Goal: Information Seeking & Learning: Check status

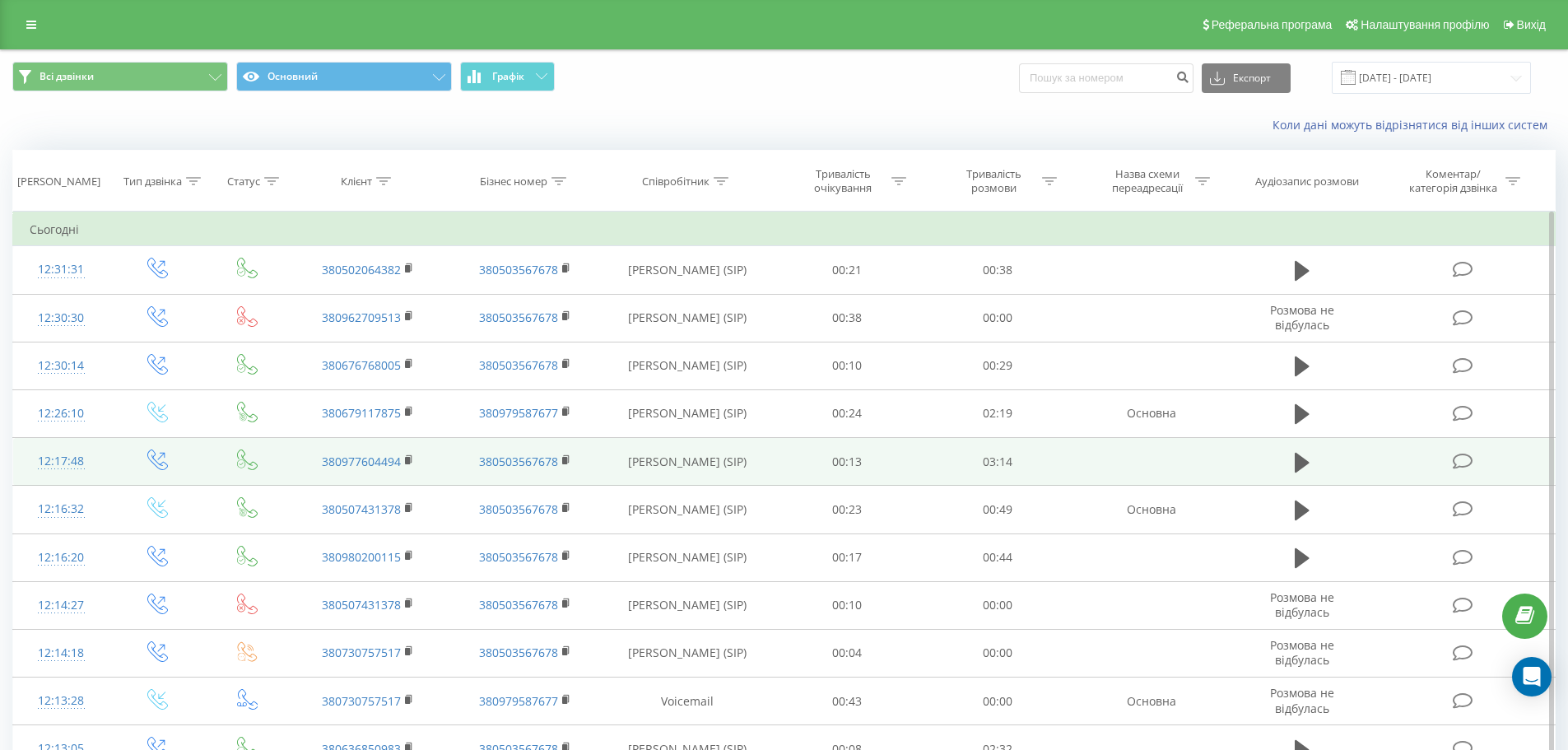
drag, startPoint x: 1300, startPoint y: 414, endPoint x: 1367, endPoint y: 459, distance: 80.7
click at [1300, 414] on icon at bounding box center [1302, 414] width 15 height 20
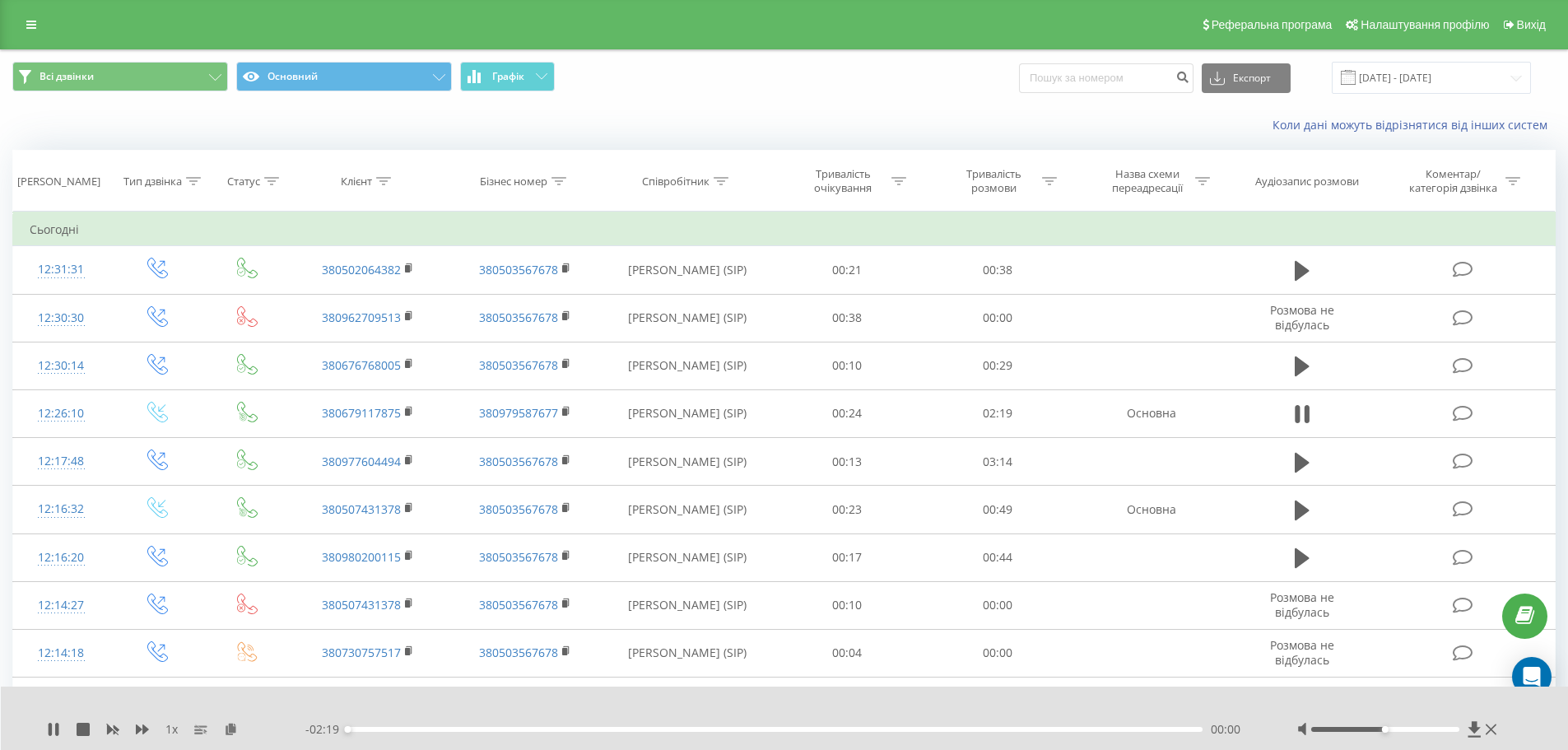
click at [1399, 729] on div at bounding box center [1385, 729] width 148 height 5
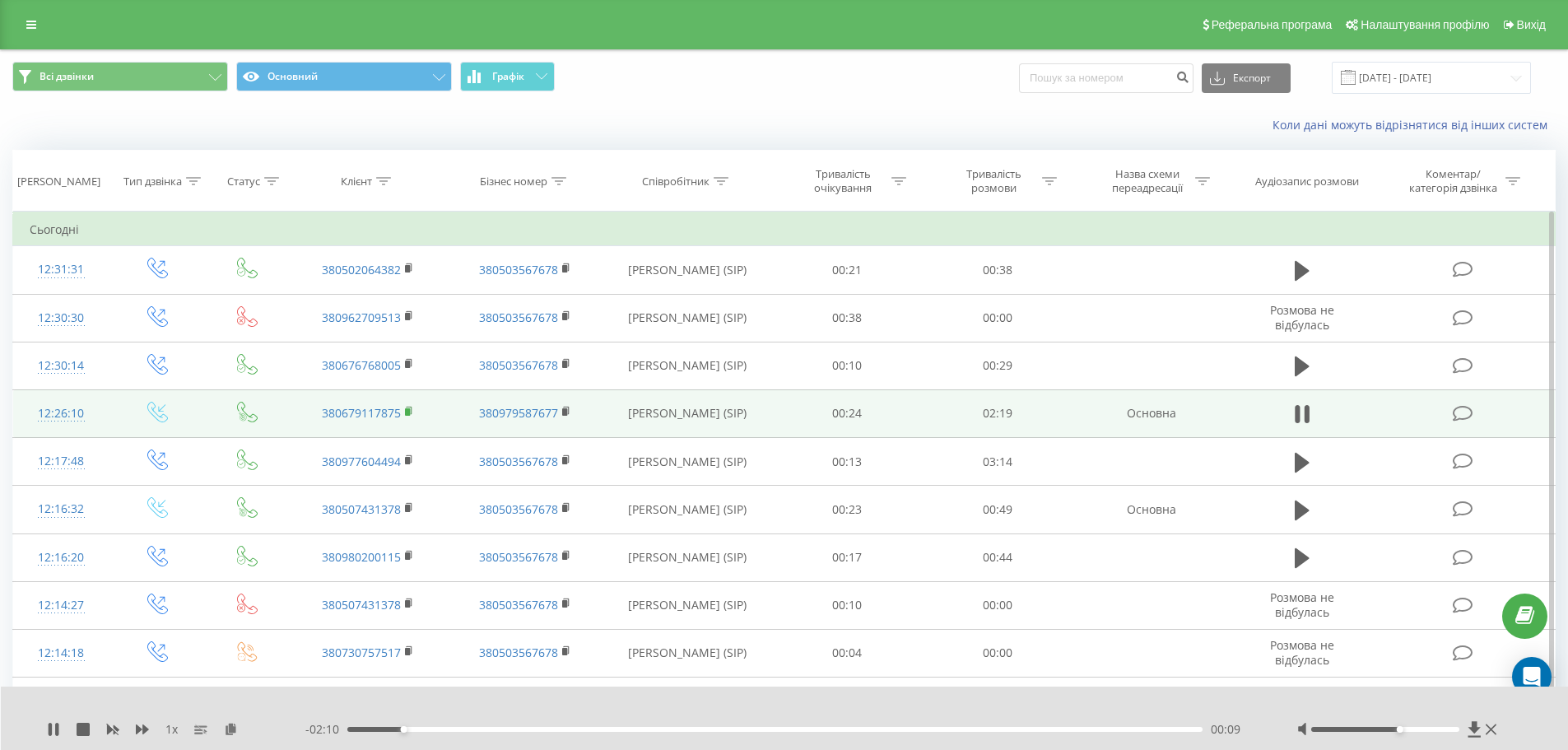
click at [409, 413] on rect at bounding box center [407, 411] width 5 height 7
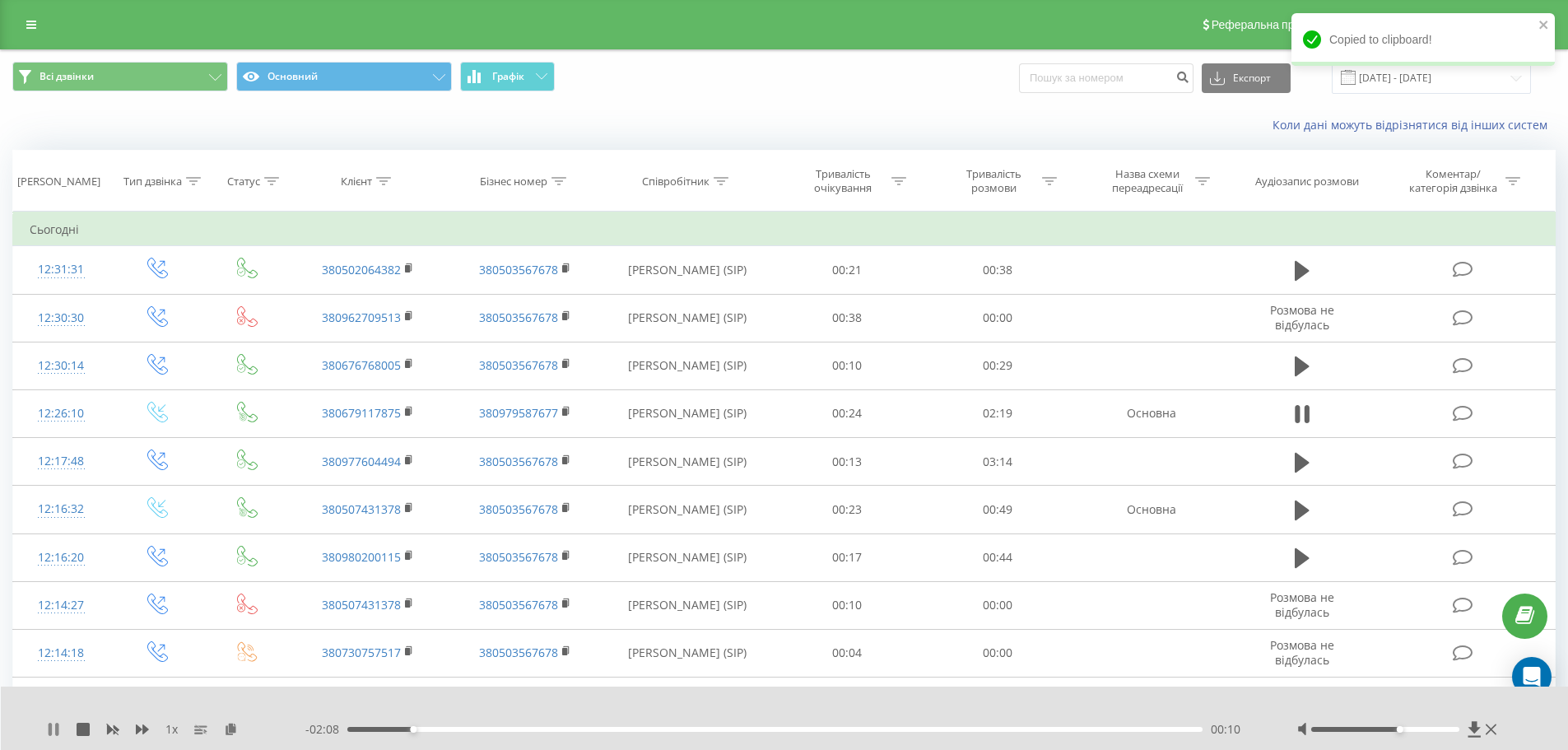
click at [51, 732] on icon at bounding box center [50, 729] width 3 height 13
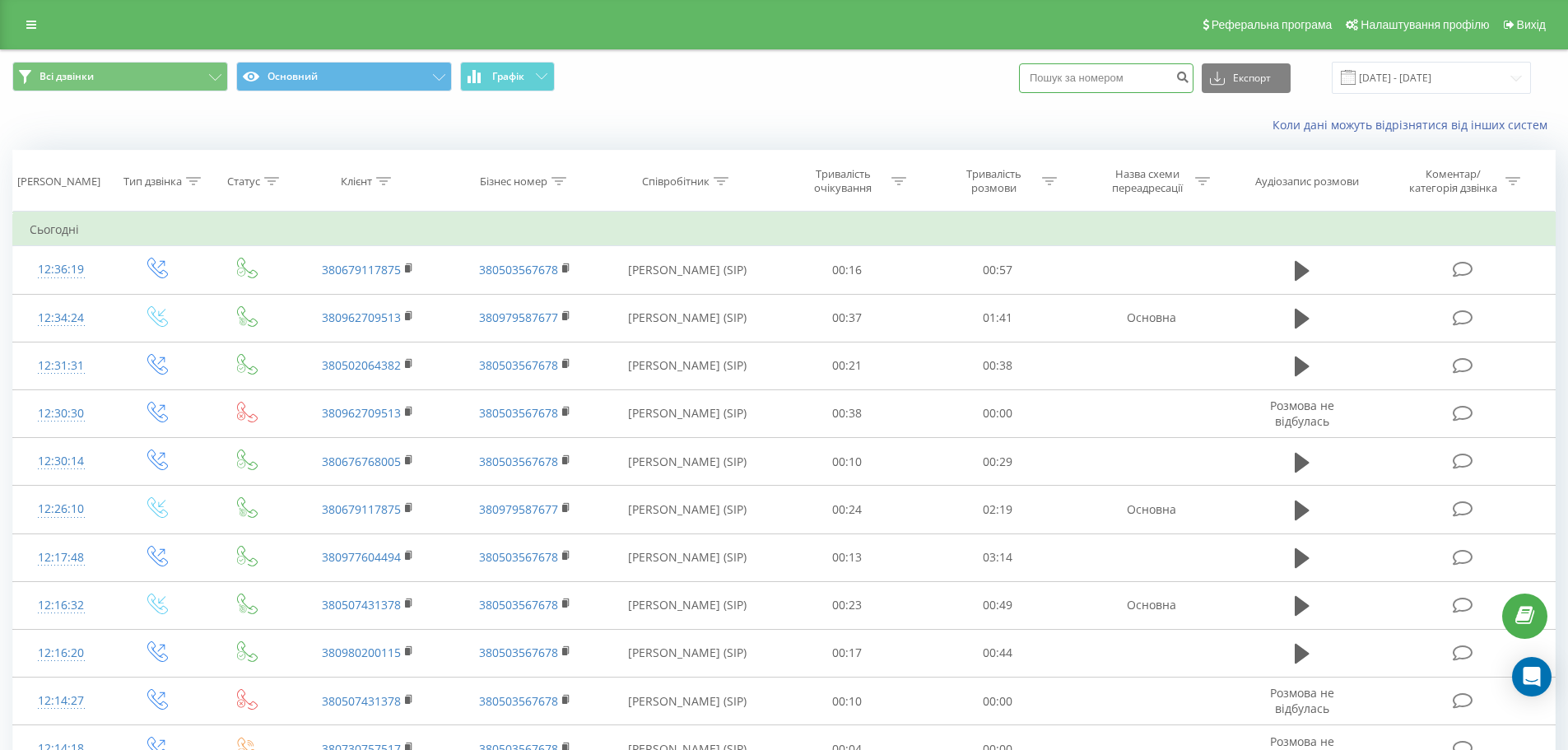
click at [1096, 83] on input at bounding box center [1106, 78] width 174 height 30
paste input "380974219499"
type input "380974219499"
click at [1189, 78] on icon "submit" at bounding box center [1182, 75] width 14 height 10
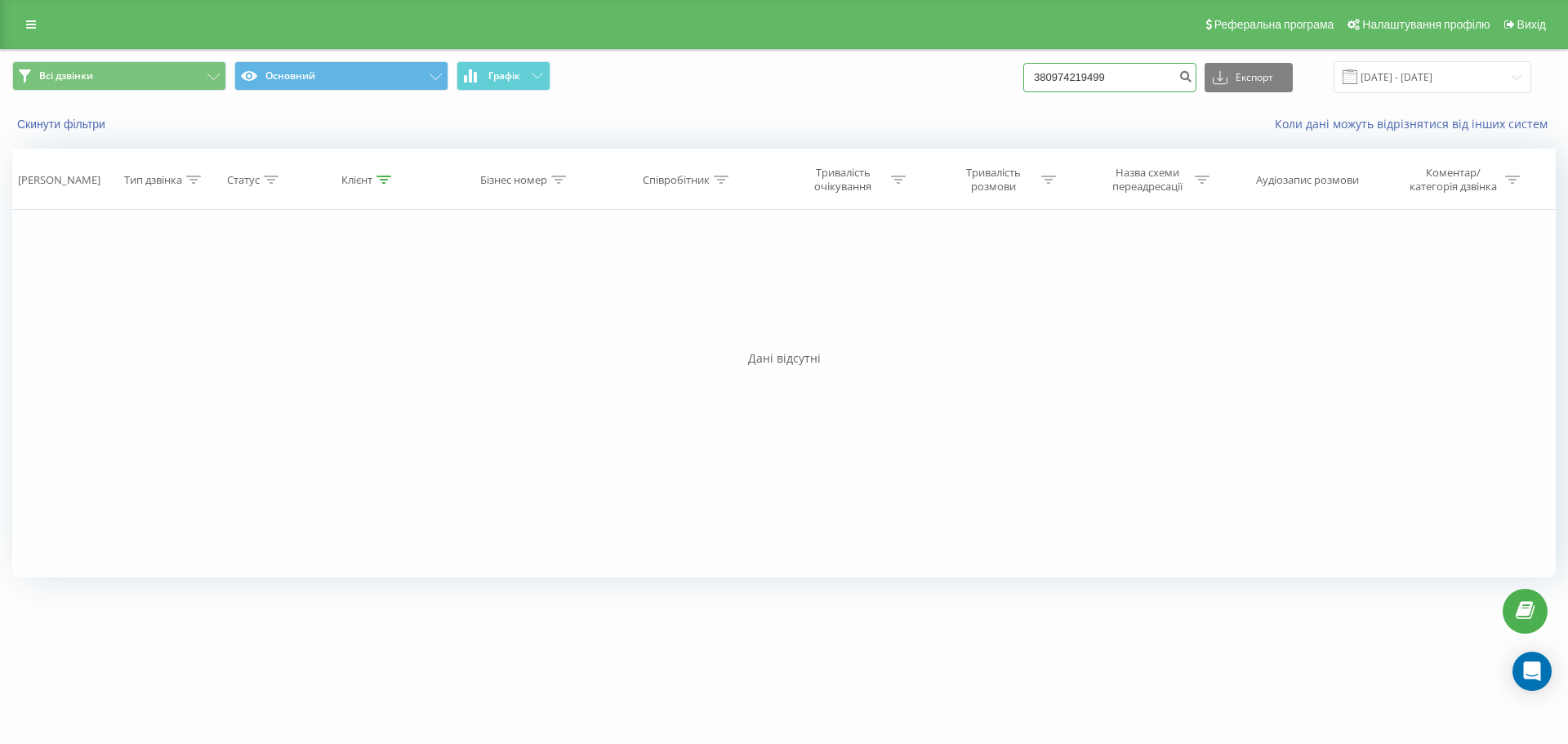
click at [1060, 81] on input "380974219499" at bounding box center [1109, 78] width 173 height 29
type input "0974219499"
click at [1192, 73] on icon "submit" at bounding box center [1185, 75] width 14 height 10
click at [1155, 86] on input "0974219499" at bounding box center [1109, 78] width 173 height 29
click at [1192, 79] on icon "submit" at bounding box center [1185, 75] width 14 height 10
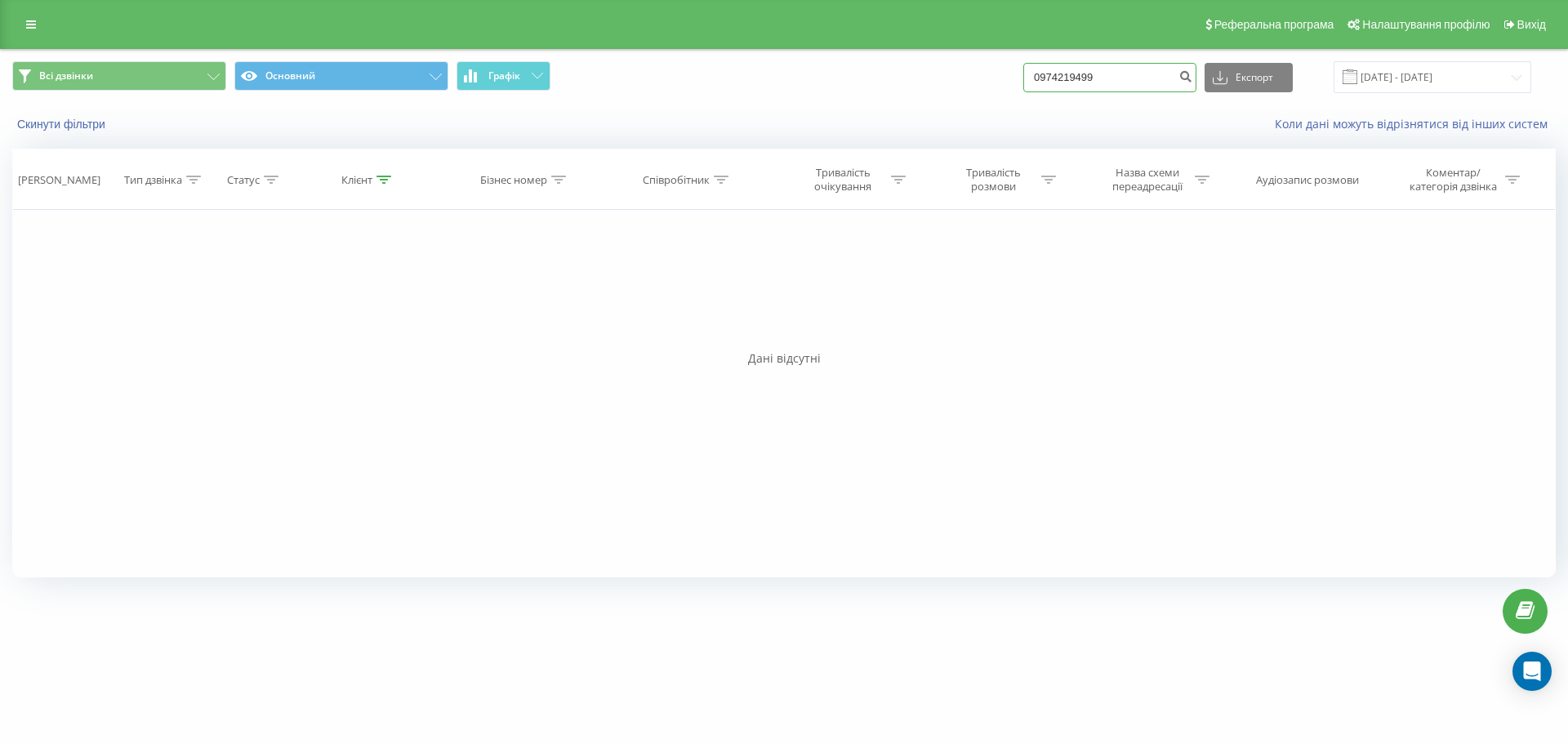
drag, startPoint x: 1126, startPoint y: 84, endPoint x: 871, endPoint y: 52, distance: 257.0
click at [871, 53] on div "Всі дзвінки Основний Графік 0974219499 Експорт .csv .xls .xlsx [DATE] - [DATE]" at bounding box center [784, 77] width 1566 height 55
paste input "380671260537"
type input "380671260537"
click at [1196, 81] on button "submit" at bounding box center [1185, 78] width 22 height 29
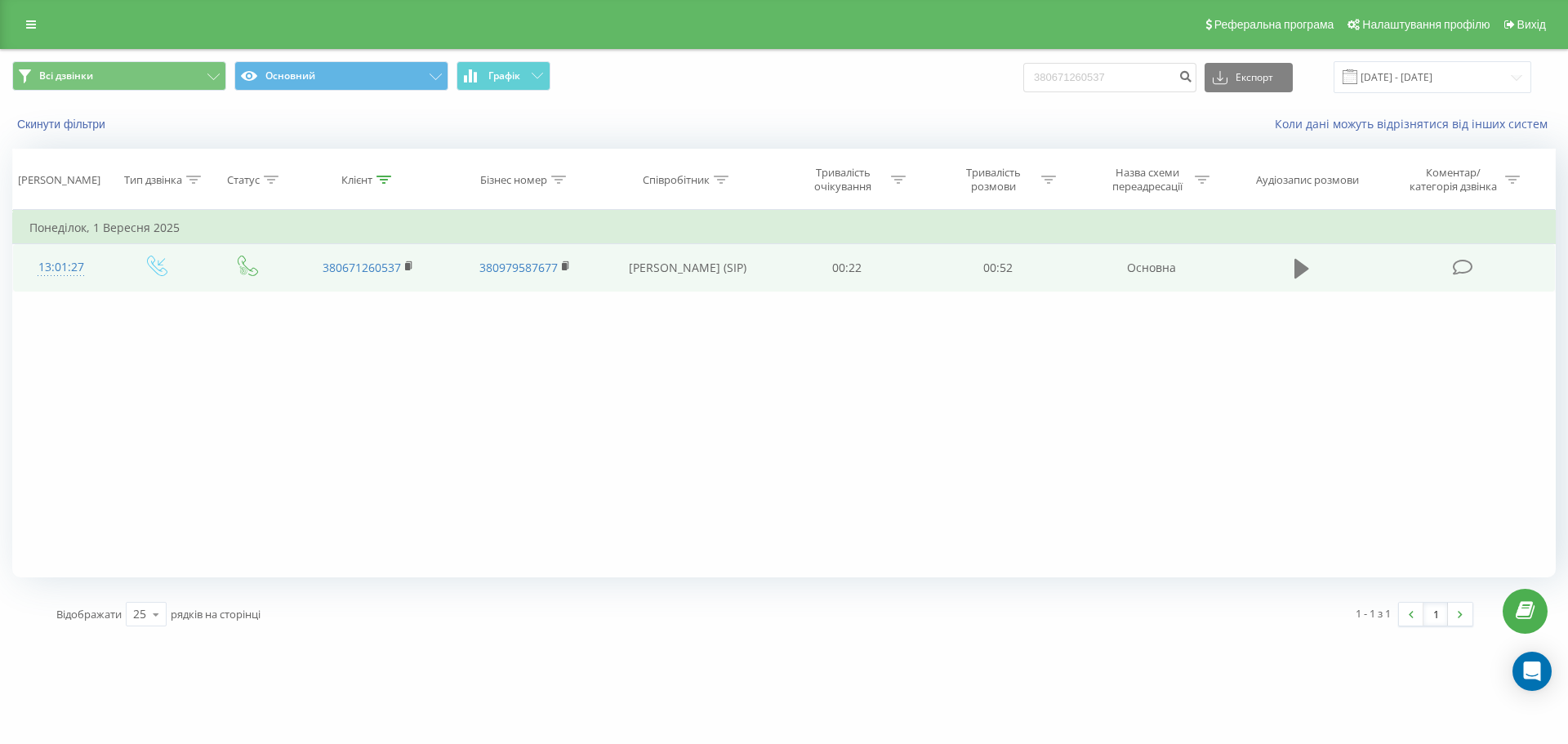
click at [1295, 269] on icon at bounding box center [1302, 269] width 15 height 20
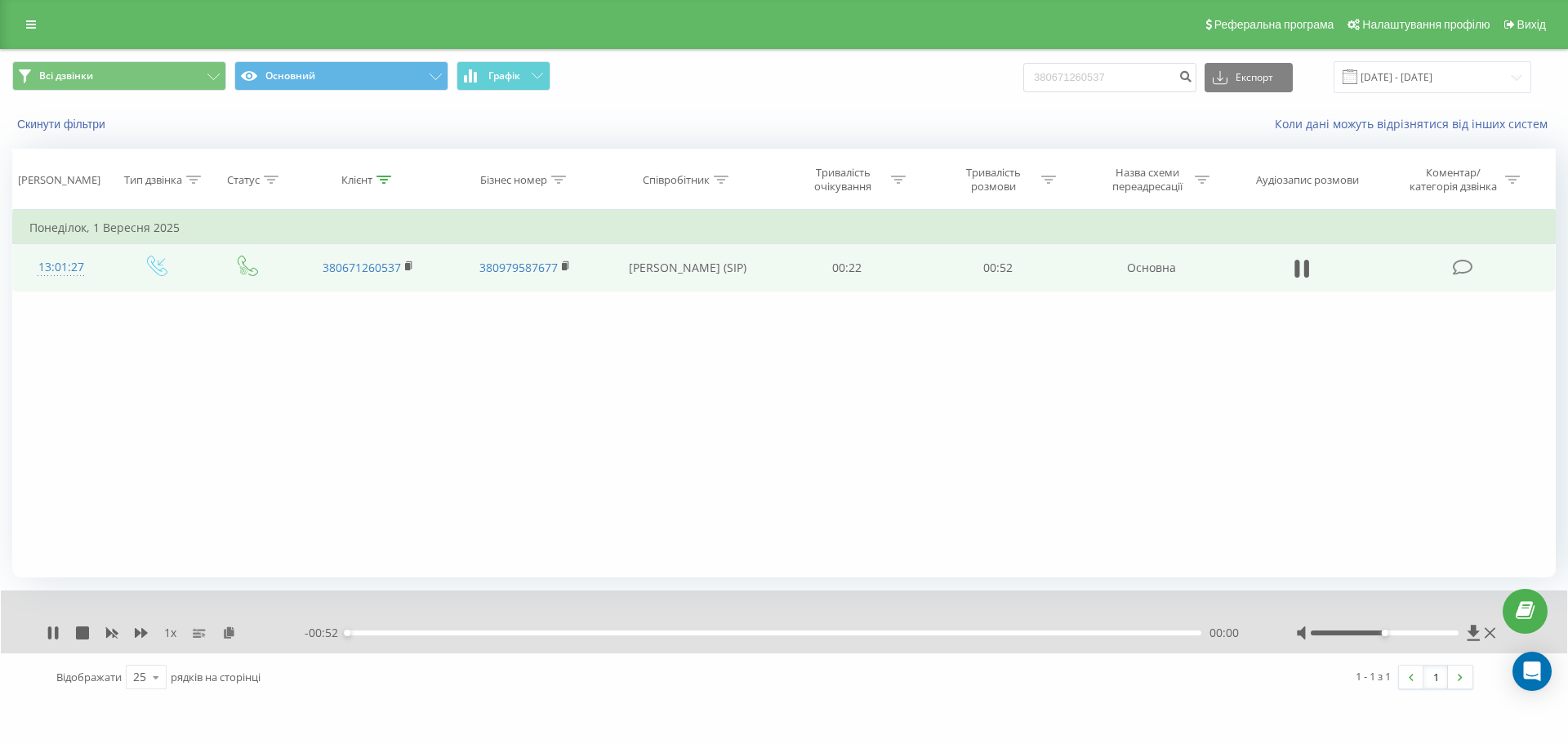
click at [1402, 632] on div at bounding box center [1384, 633] width 148 height 5
drag, startPoint x: 1402, startPoint y: 632, endPoint x: 1412, endPoint y: 635, distance: 10.4
click at [1412, 635] on div "Accessibility label" at bounding box center [1414, 633] width 7 height 7
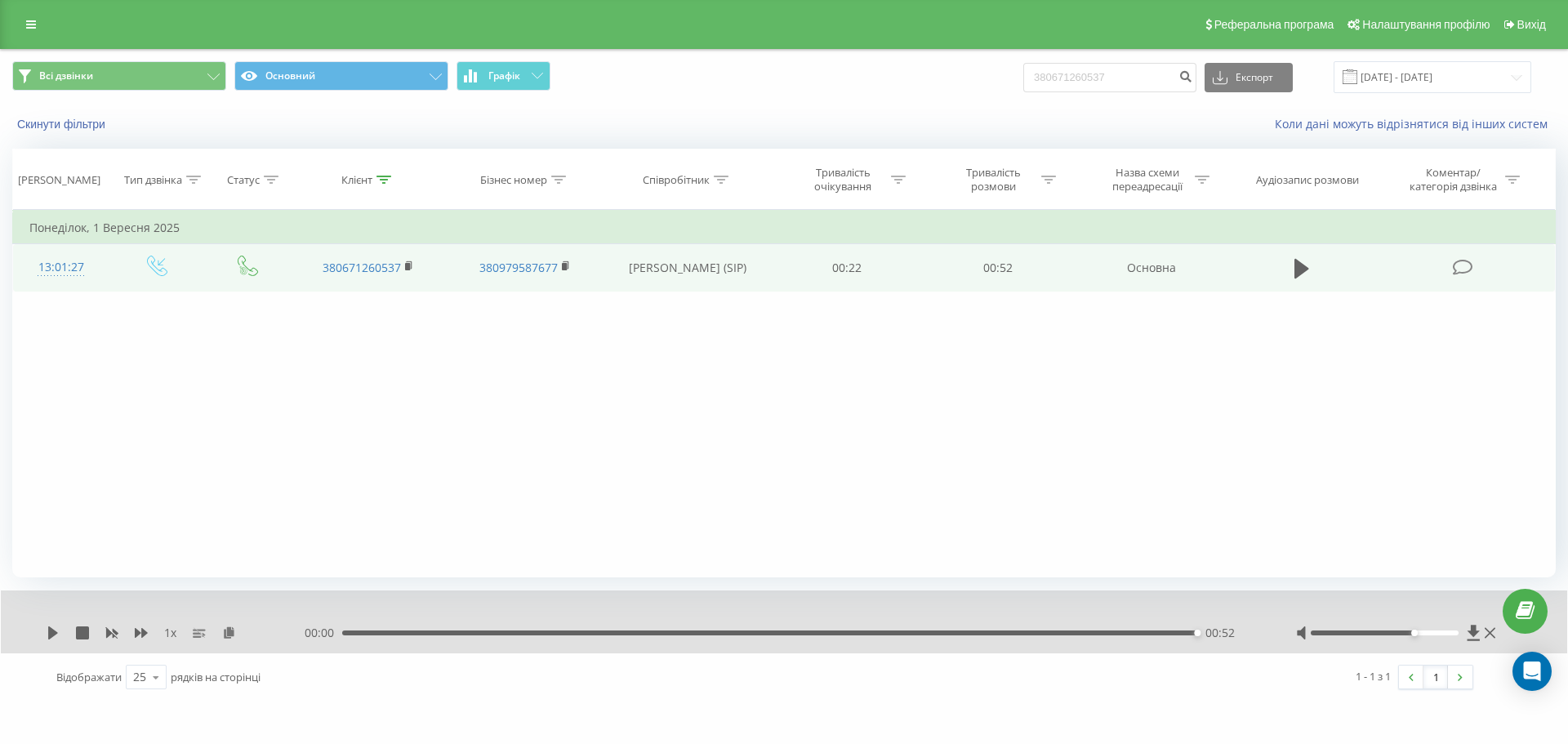
click at [1497, 633] on div at bounding box center [1398, 633] width 203 height 16
click at [1485, 634] on icon at bounding box center [1489, 633] width 11 height 13
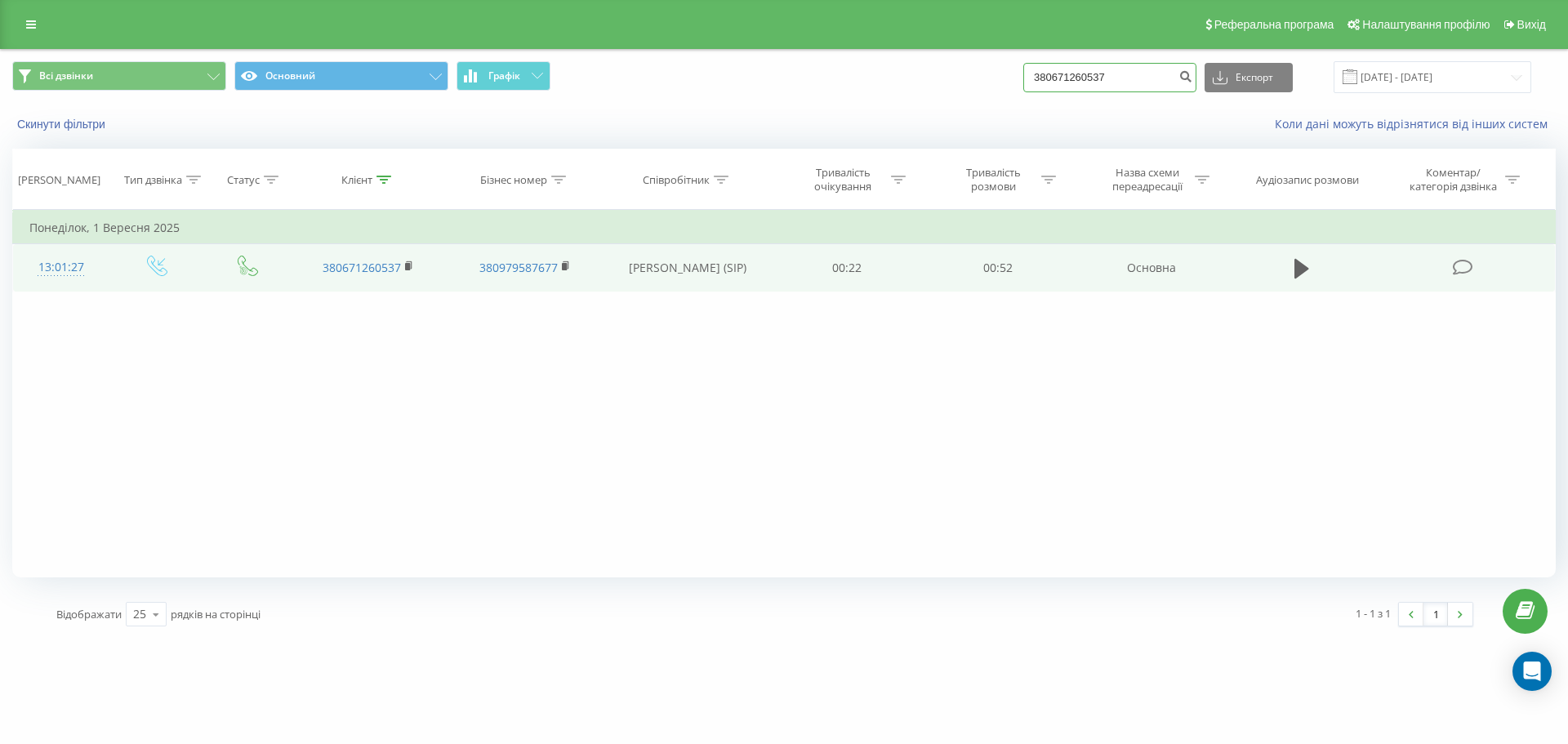
drag, startPoint x: 1155, startPoint y: 75, endPoint x: 1040, endPoint y: 70, distance: 115.1
click at [1036, 70] on div "Всі дзвінки Основний Графік 380671260537 Експорт .csv .xls .xlsx 23.06.2025 - 2…" at bounding box center [784, 77] width 1543 height 32
paste input "97574421"
type input "380975744217"
click at [1192, 70] on icon "submit" at bounding box center [1185, 75] width 14 height 10
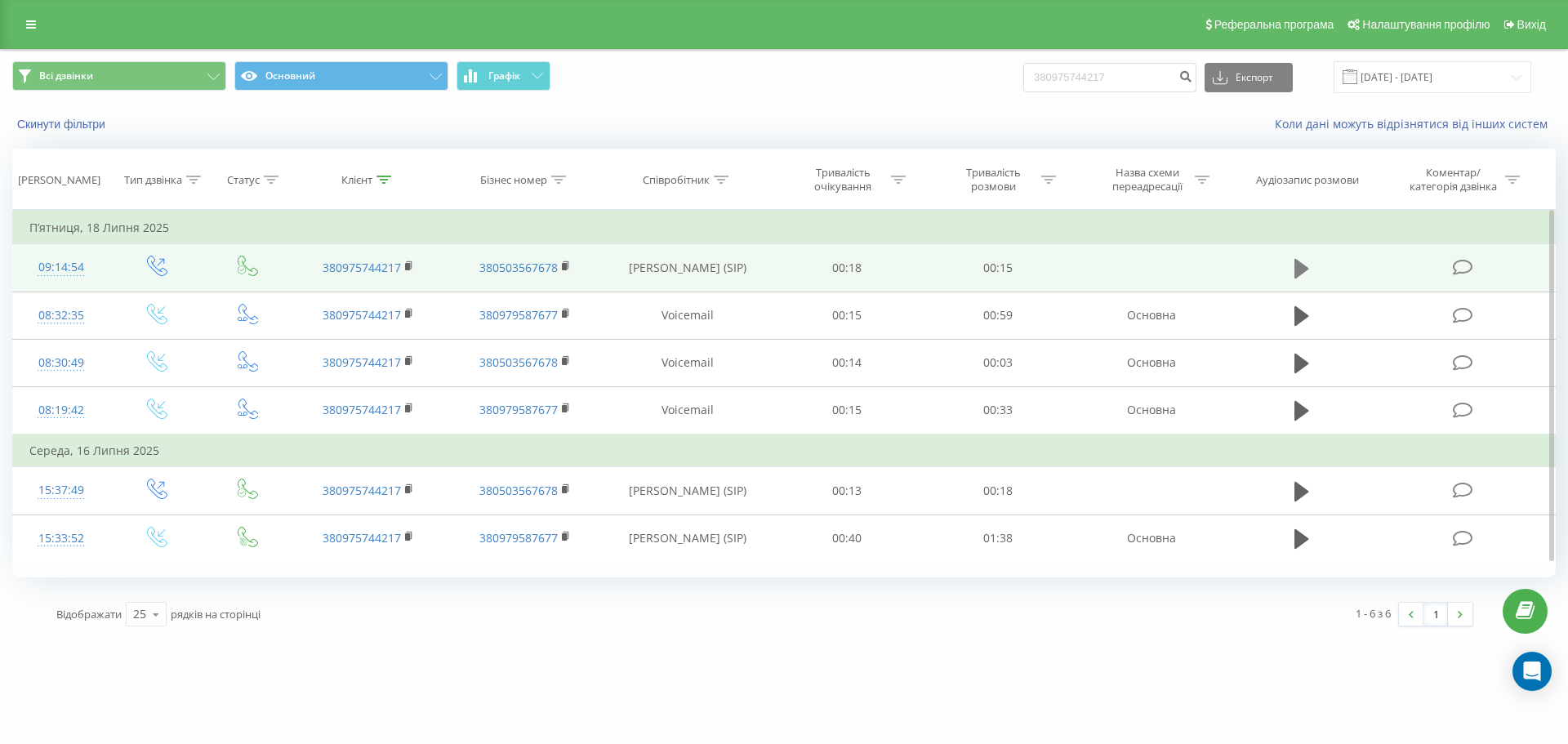
click at [1295, 269] on icon at bounding box center [1302, 269] width 15 height 20
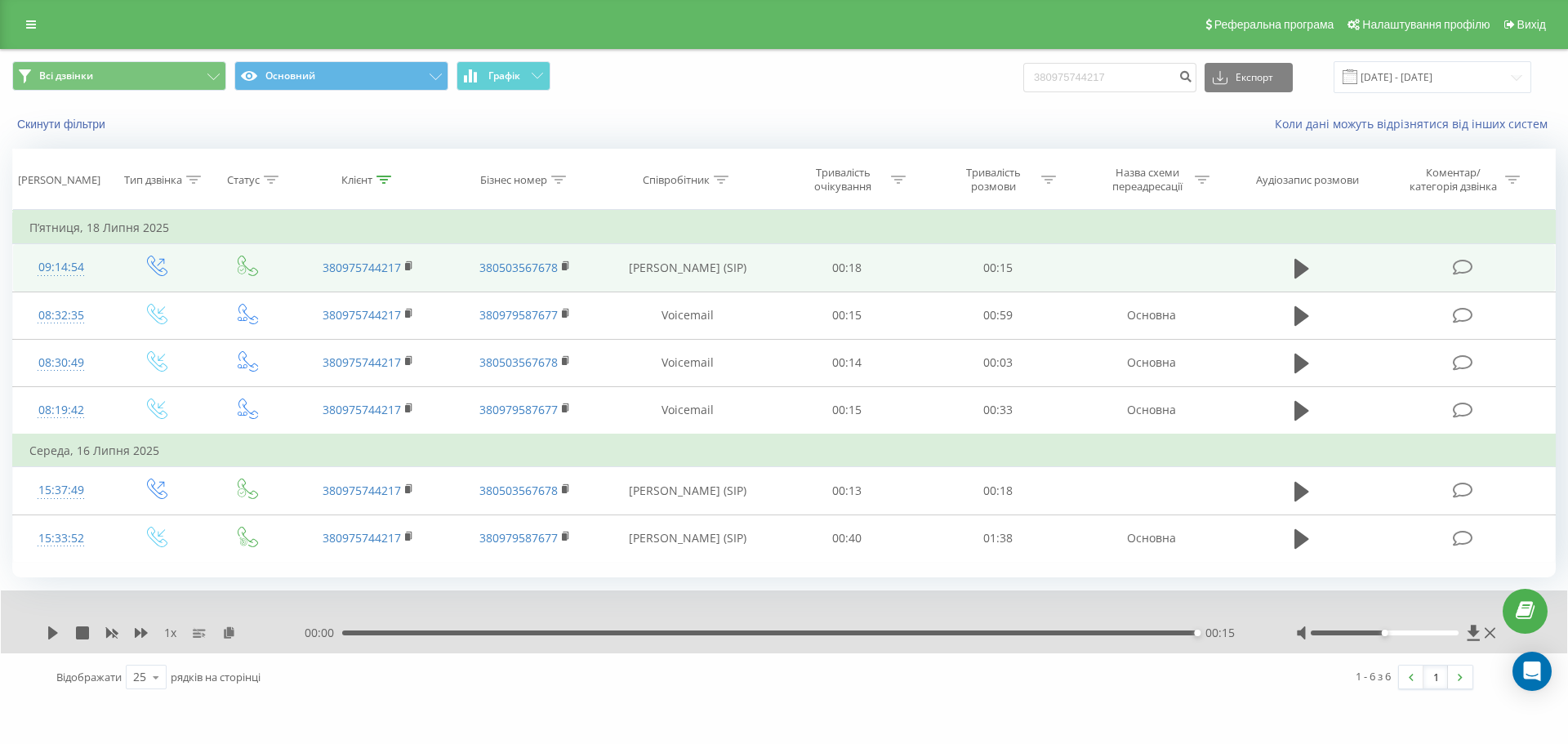
click at [1153, 737] on div "goriachev.centrlviv 380975744217 Проекти goriachev.centrlviv Дашборд Центр звер…" at bounding box center [784, 372] width 1568 height 744
click at [26, 33] on link at bounding box center [31, 25] width 29 height 23
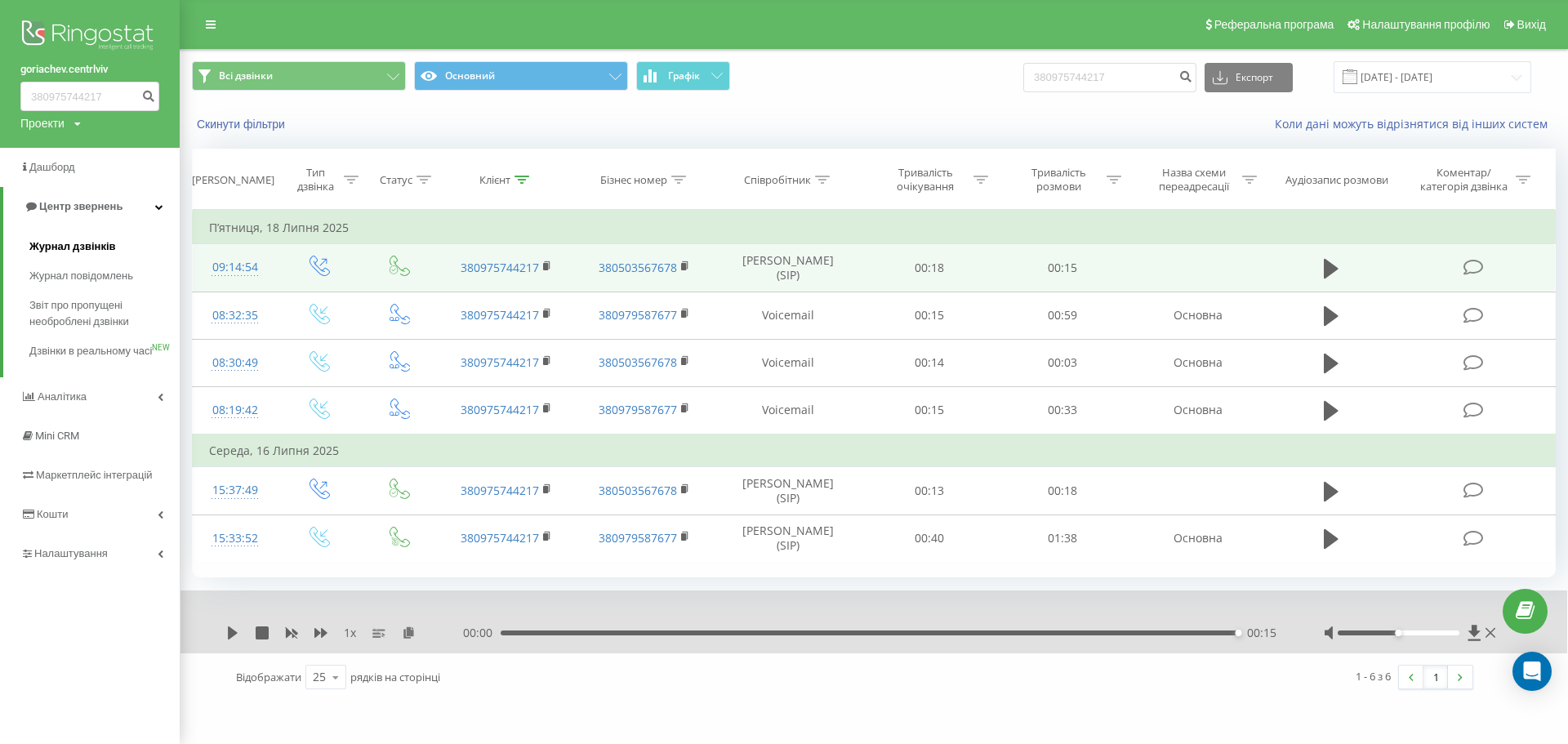
click at [58, 252] on span "Журнал дзвінків" at bounding box center [73, 247] width 87 height 16
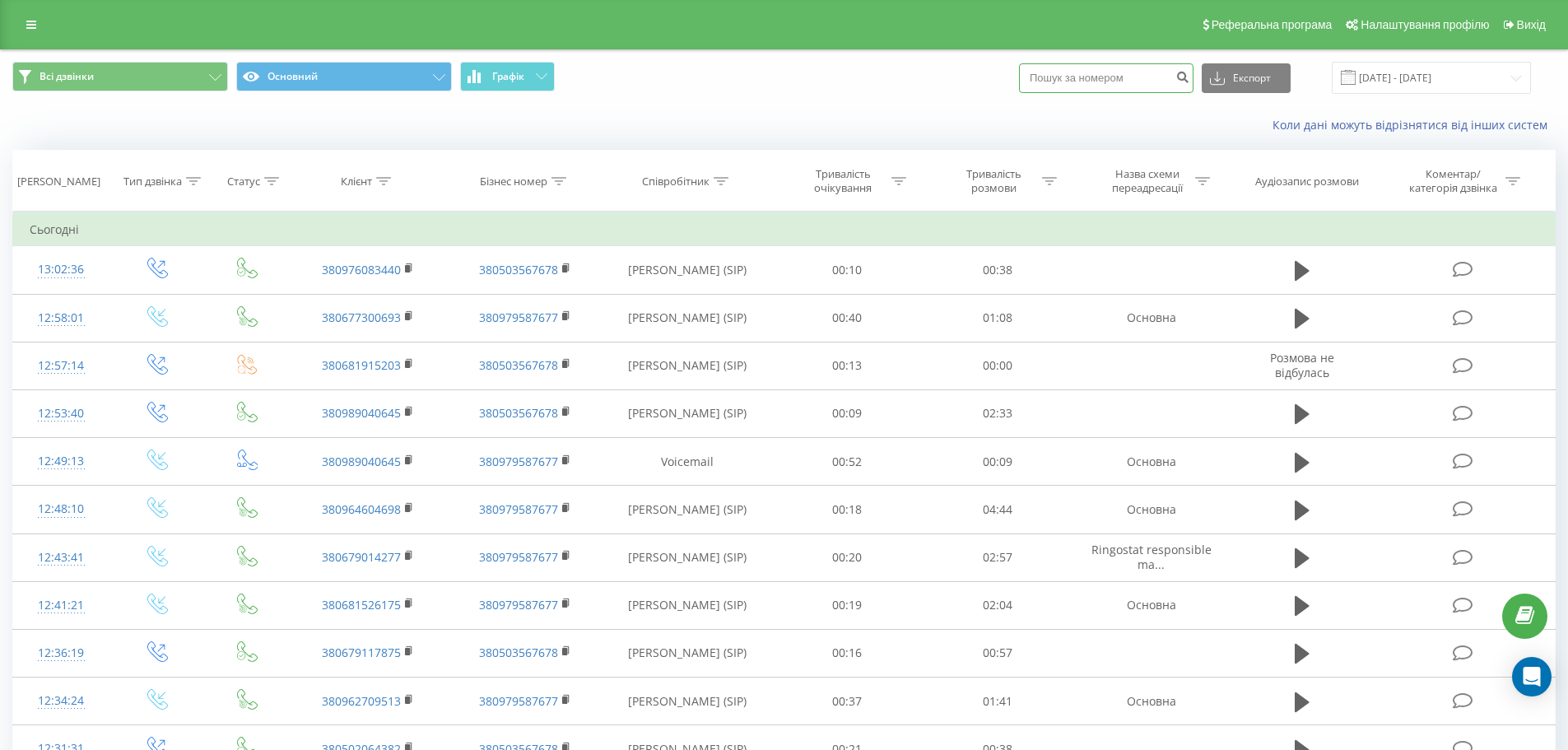
click at [1104, 80] on input at bounding box center [1106, 78] width 174 height 30
paste input "0677222088"
type input "0677222088"
click at [1193, 85] on button "submit" at bounding box center [1182, 78] width 22 height 30
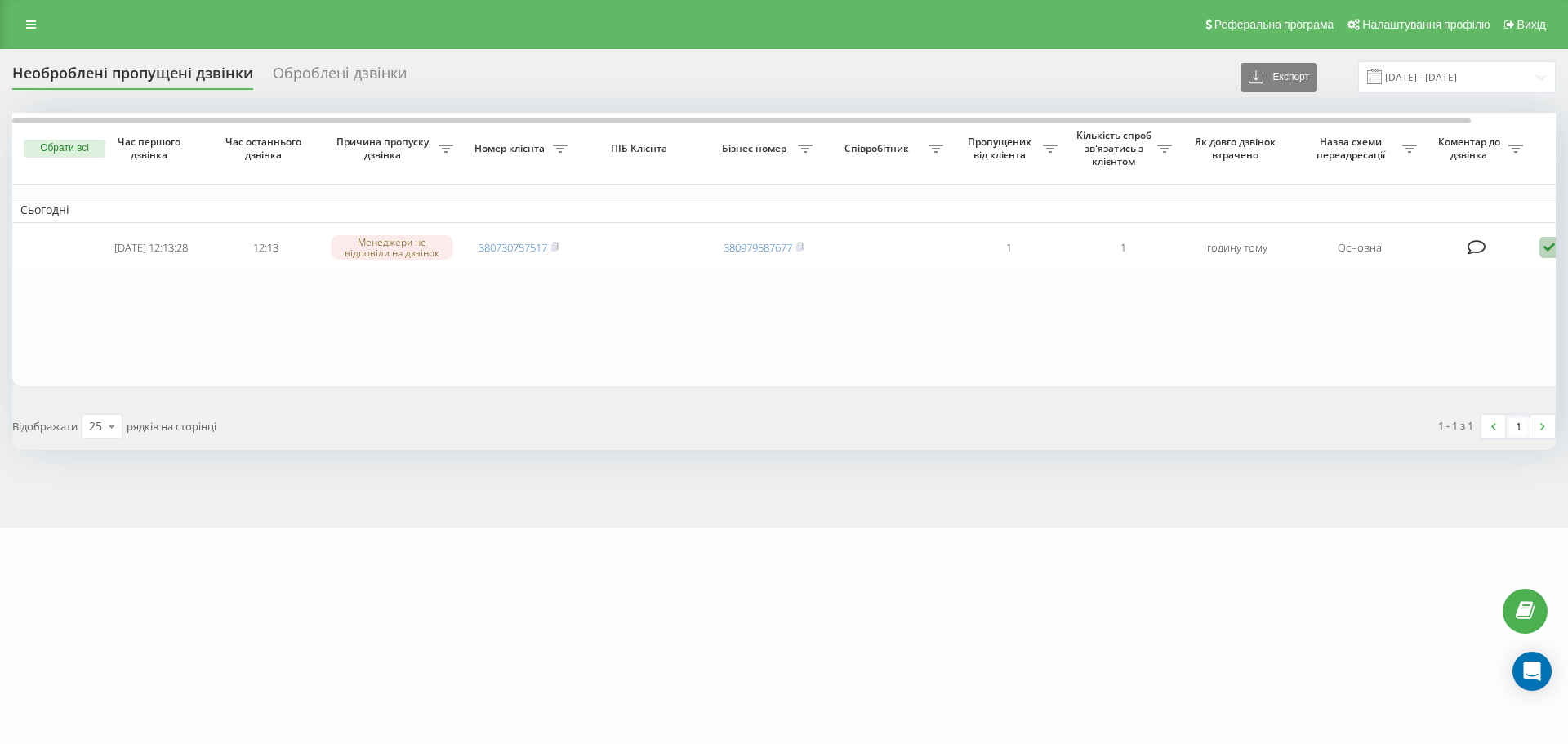
drag, startPoint x: 740, startPoint y: 381, endPoint x: 749, endPoint y: 365, distance: 18.4
click at [741, 381] on table "Сьогодні [DATE] 12:13:28 12:13 Менеджери не відповіли на дзвінок 380730757517 3…" at bounding box center [829, 250] width 1634 height 274
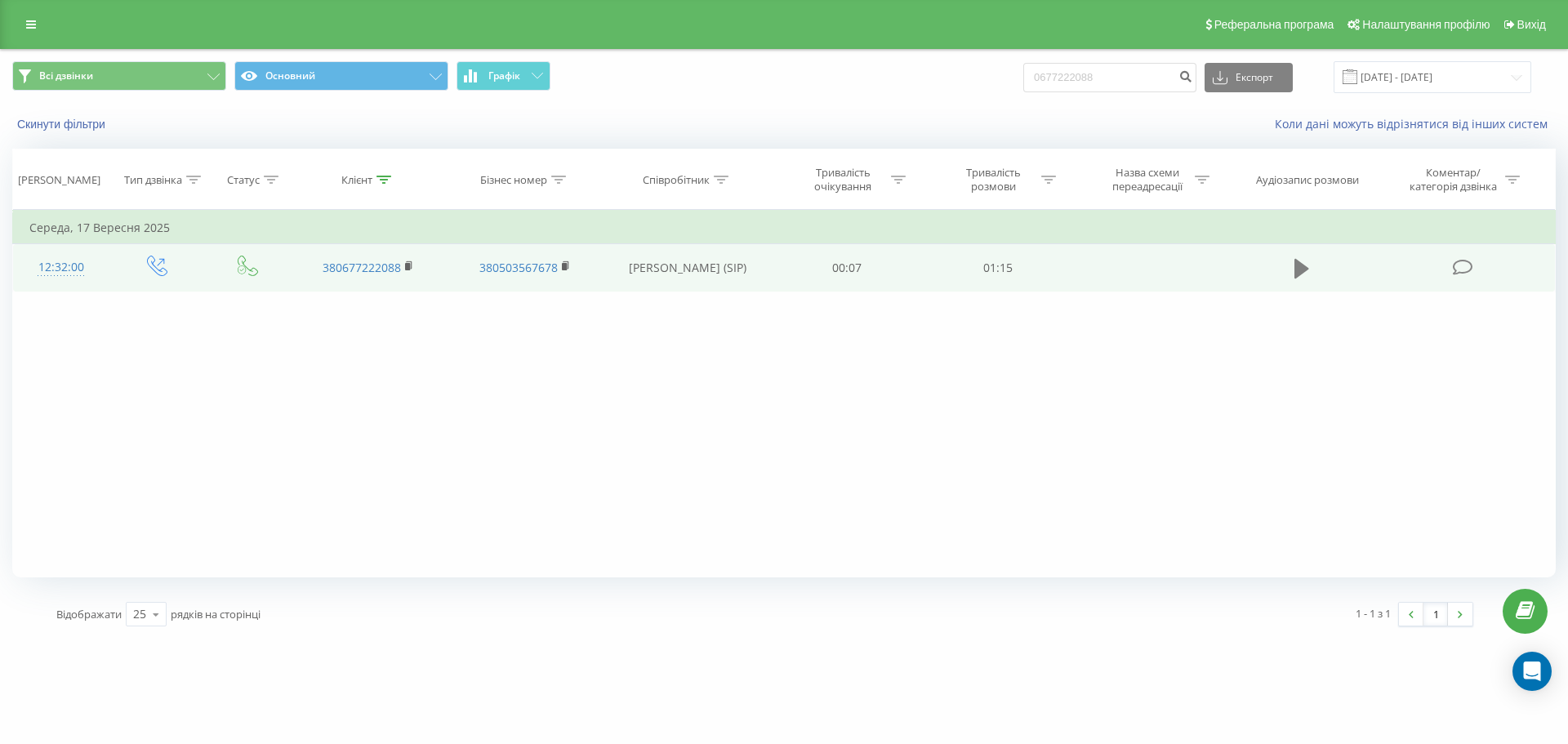
click at [1303, 266] on icon at bounding box center [1302, 269] width 15 height 20
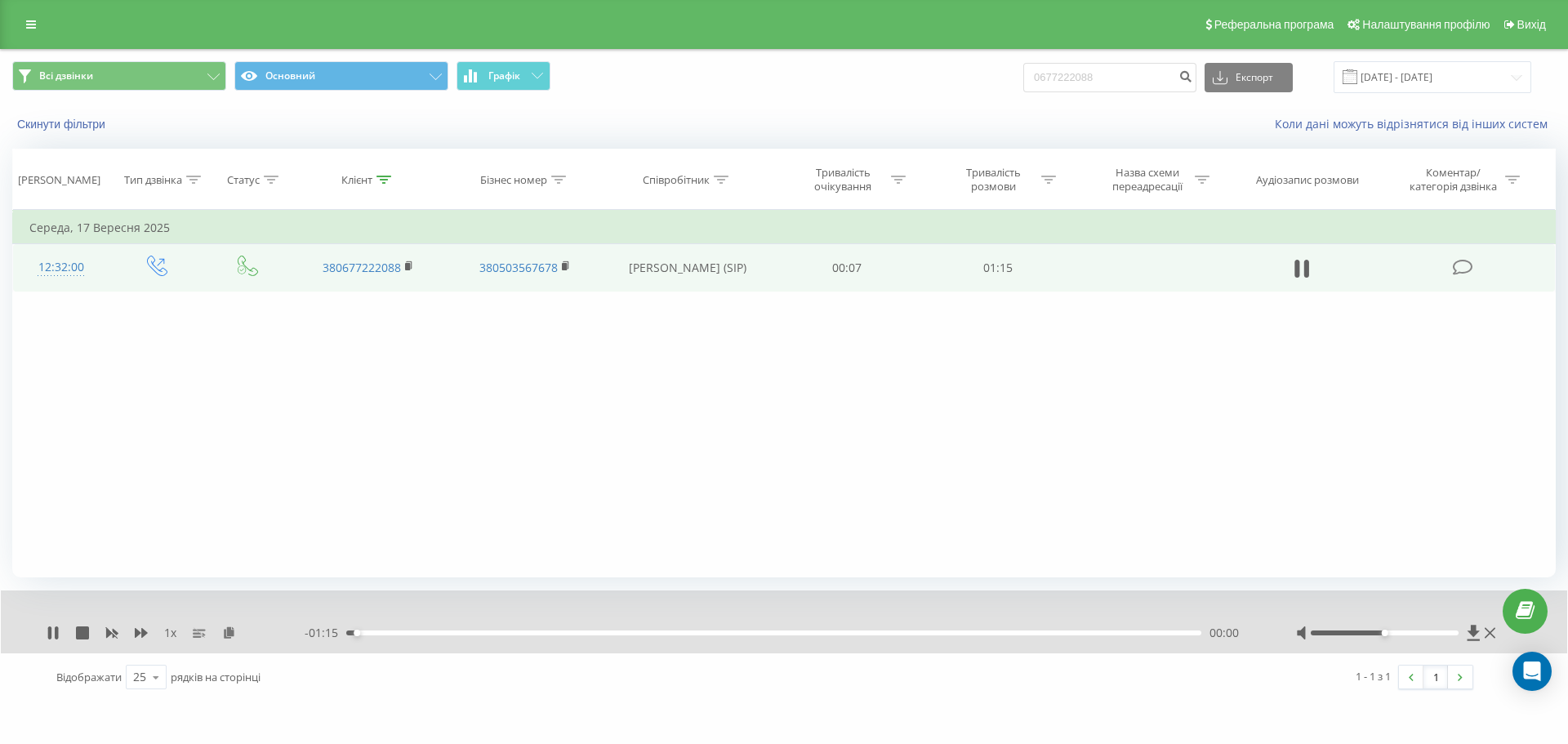
click at [1402, 637] on div at bounding box center [1398, 633] width 203 height 16
click at [1400, 636] on div at bounding box center [1398, 633] width 203 height 16
drag, startPoint x: 1394, startPoint y: 633, endPoint x: 1403, endPoint y: 633, distance: 9.0
click at [1403, 633] on div at bounding box center [1384, 633] width 148 height 5
click at [886, 569] on div "Фільтрувати за умовою Дорівнює Введіть значення Скасувати OK Фільтрувати за умо…" at bounding box center [784, 393] width 1543 height 368
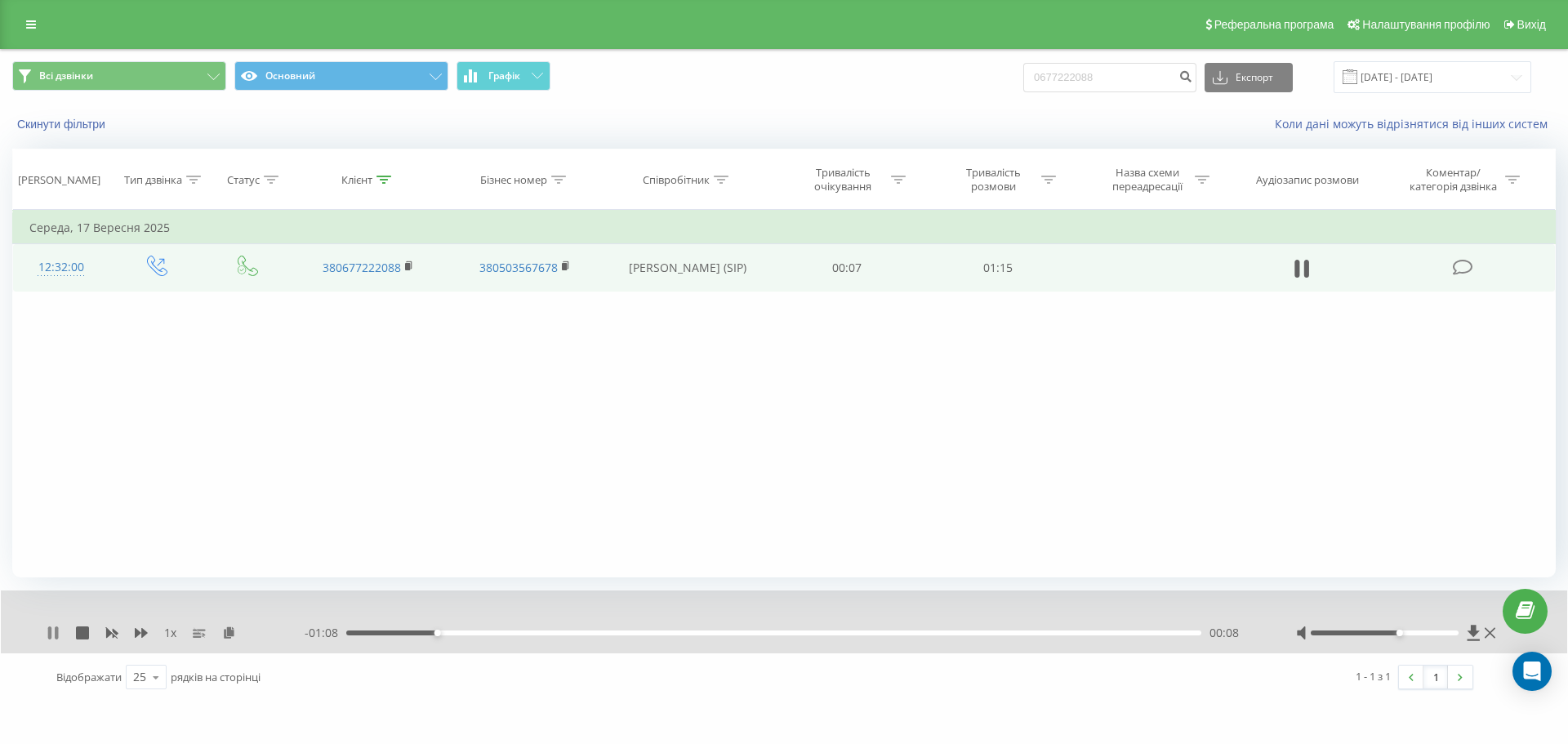
click at [49, 629] on icon at bounding box center [50, 633] width 3 height 13
click at [32, 39] on div "Реферальна програма Налаштування профілю Вихід" at bounding box center [784, 25] width 1568 height 49
click at [33, 29] on icon at bounding box center [31, 25] width 10 height 11
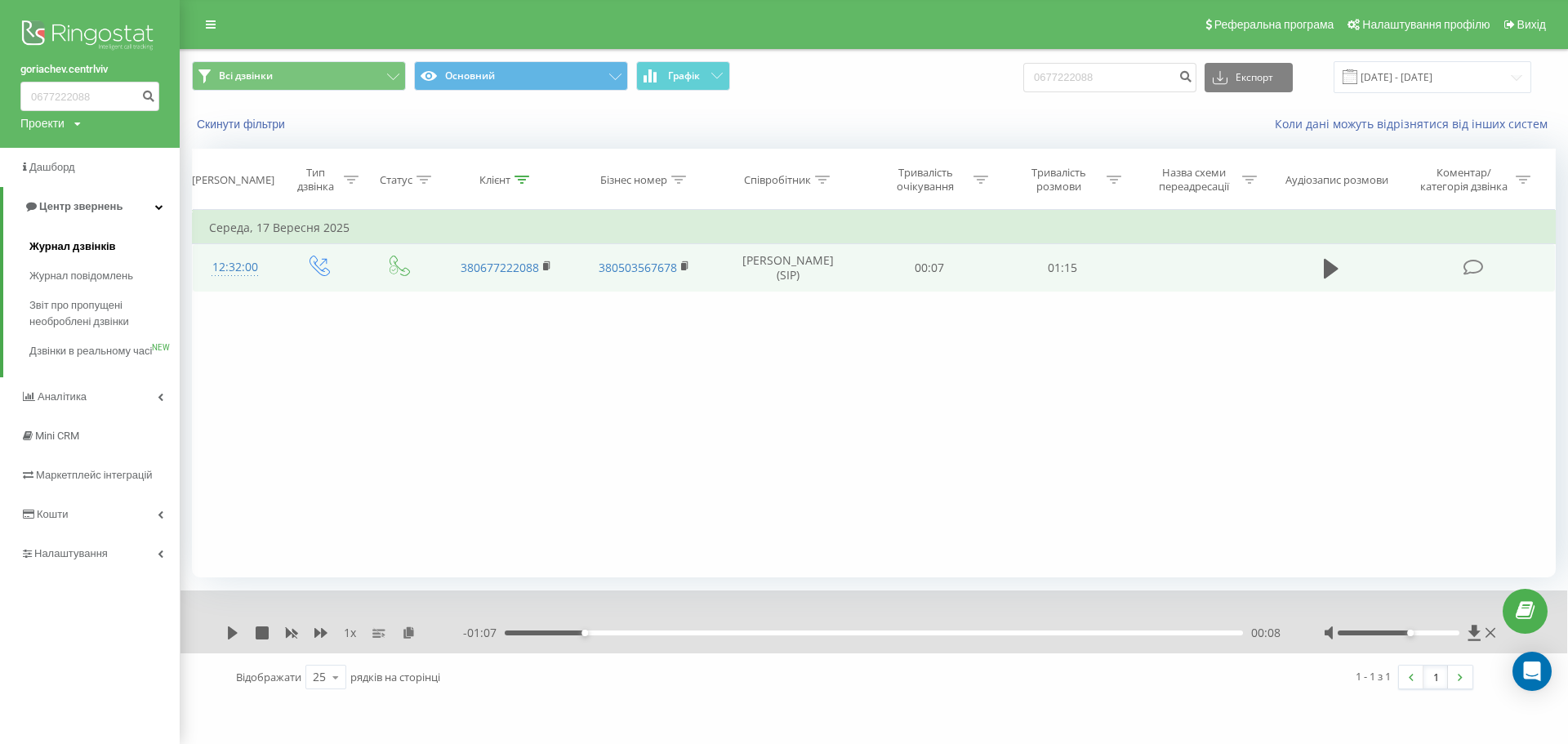
click at [104, 256] on link "Журнал дзвінків" at bounding box center [104, 247] width 150 height 29
